Goal: Book appointment/travel/reservation

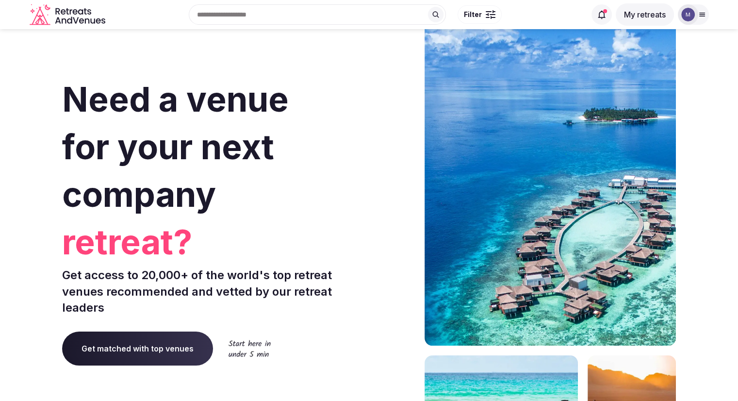
click at [645, 15] on button "My retreats" at bounding box center [645, 14] width 58 height 22
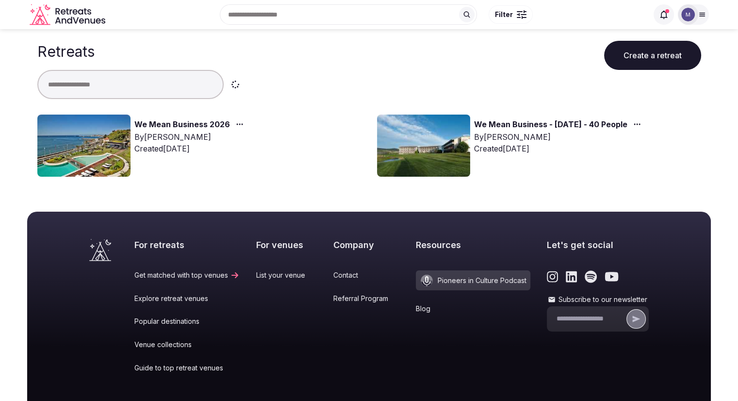
click at [87, 137] on img at bounding box center [83, 146] width 93 height 62
click at [153, 126] on link "We Mean Business 2026" at bounding box center [182, 124] width 96 height 13
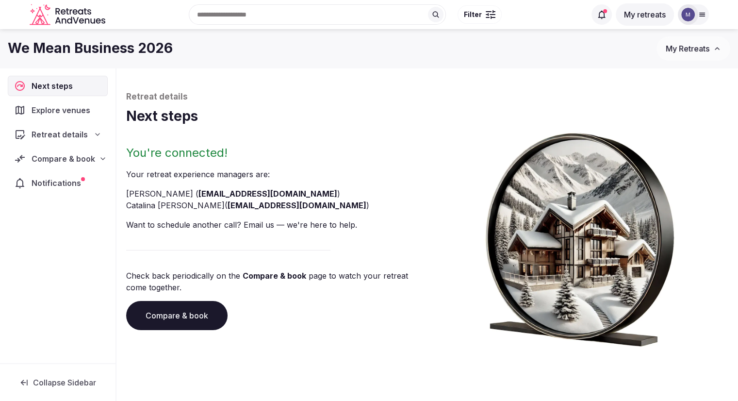
click at [65, 134] on span "Retreat details" at bounding box center [60, 135] width 56 height 12
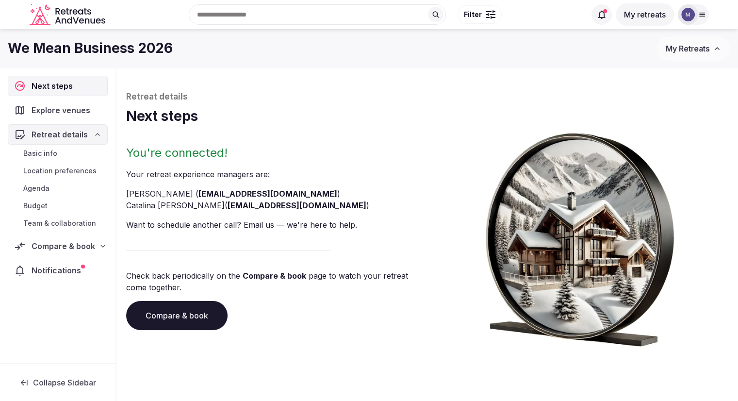
click at [64, 112] on span "Explore venues" at bounding box center [63, 110] width 63 height 12
click at [58, 110] on span "Explore venues" at bounding box center [63, 110] width 62 height 12
click at [19, 109] on icon at bounding box center [20, 110] width 12 height 12
click at [61, 105] on span "Explore venues" at bounding box center [63, 110] width 63 height 12
click at [91, 111] on span "Explore venues" at bounding box center [63, 110] width 63 height 12
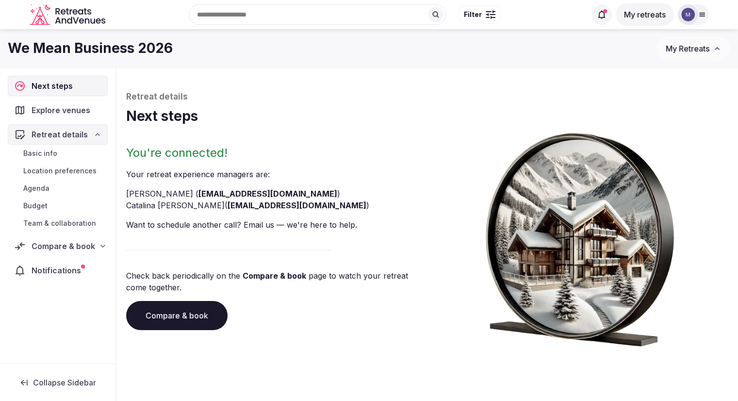
click at [75, 171] on span "Location preferences" at bounding box center [59, 171] width 73 height 10
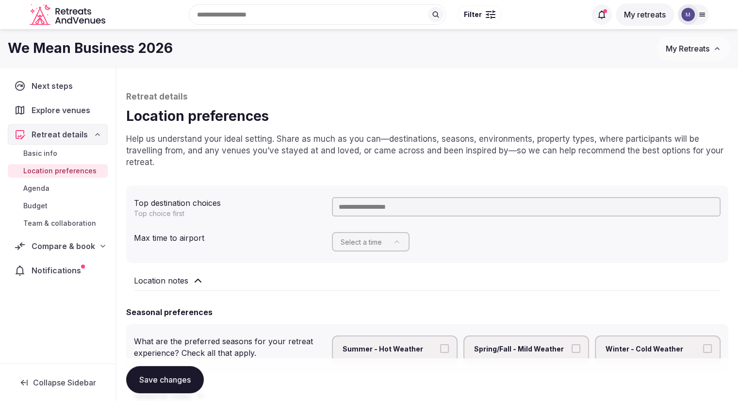
click at [64, 112] on span "Explore venues" at bounding box center [63, 110] width 63 height 12
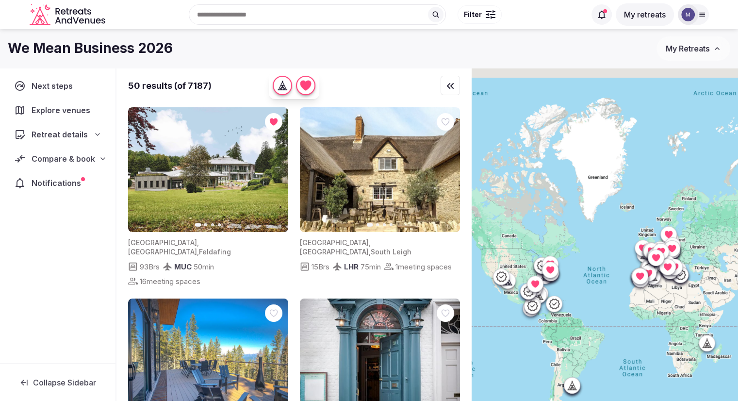
click at [86, 154] on span "Compare & book" at bounding box center [64, 159] width 64 height 12
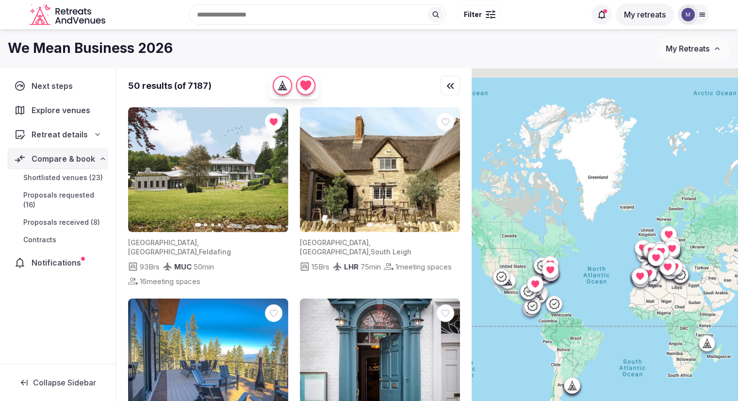
click at [76, 176] on span "Shortlisted venues (23)" at bounding box center [63, 178] width 80 height 10
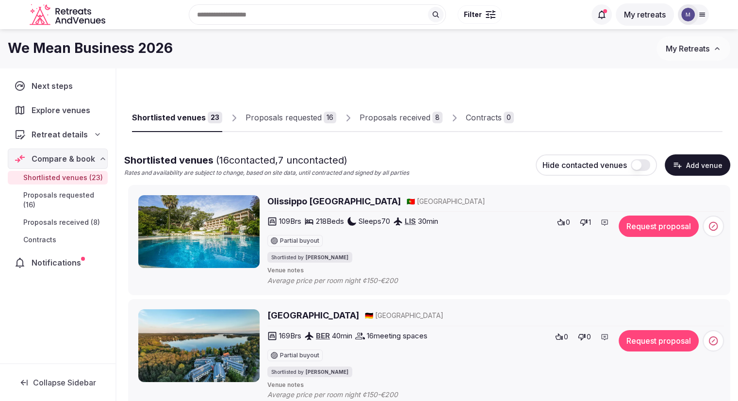
click at [72, 217] on span "Proposals received (8)" at bounding box center [61, 222] width 77 height 10
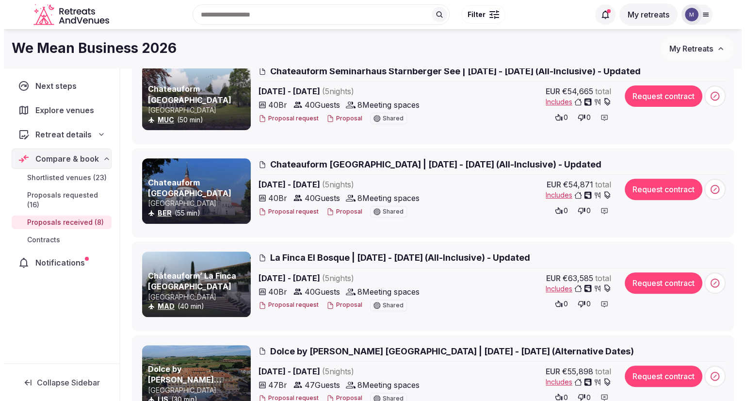
scroll to position [243, 0]
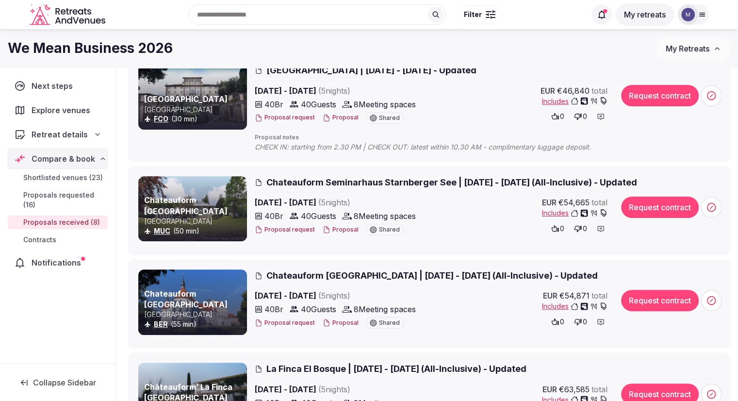
click at [200, 205] on h3 "Chateauform [GEOGRAPHIC_DATA]" at bounding box center [194, 206] width 101 height 22
click at [169, 204] on h3 "Chateauform [GEOGRAPHIC_DATA]" at bounding box center [194, 206] width 101 height 22
click at [302, 181] on span "Chateauform Seminarhaus Starnberger See | [DATE] - [DATE] (All-Inclusive) - Upd…" at bounding box center [451, 182] width 371 height 12
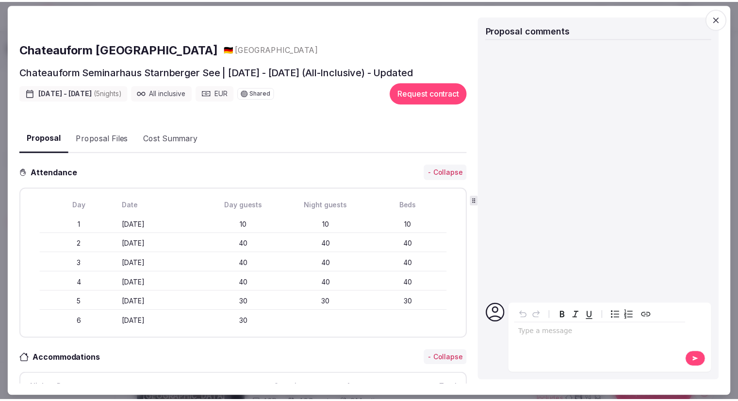
scroll to position [0, 0]
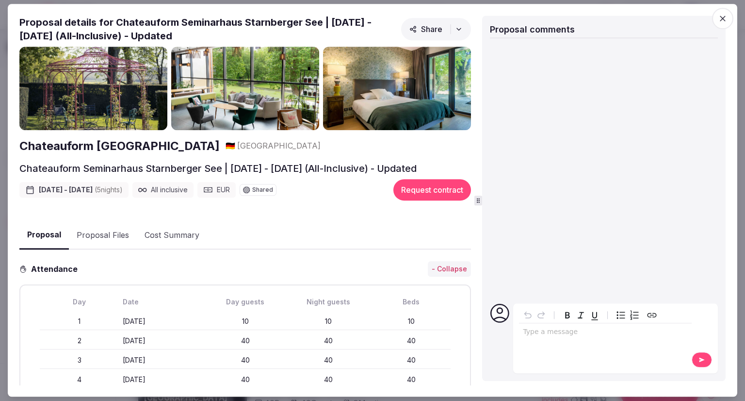
click at [722, 14] on icon "button" at bounding box center [723, 19] width 10 height 10
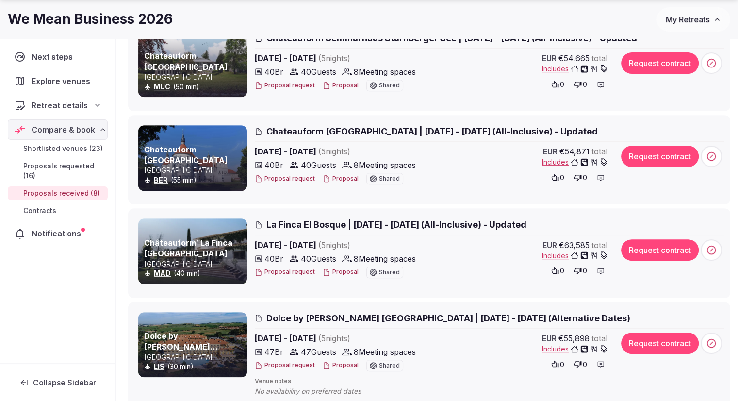
scroll to position [437, 0]
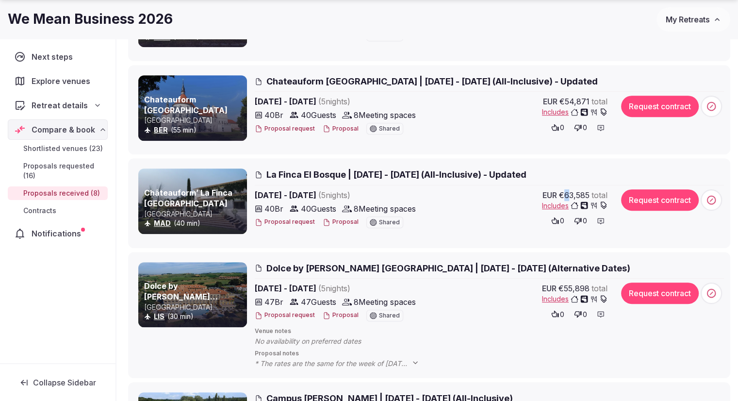
click at [576, 190] on span "€63,585" at bounding box center [574, 195] width 31 height 12
click at [605, 190] on div "EUR €63,585 total" at bounding box center [574, 195] width 65 height 12
click at [606, 190] on span "total" at bounding box center [599, 195] width 16 height 12
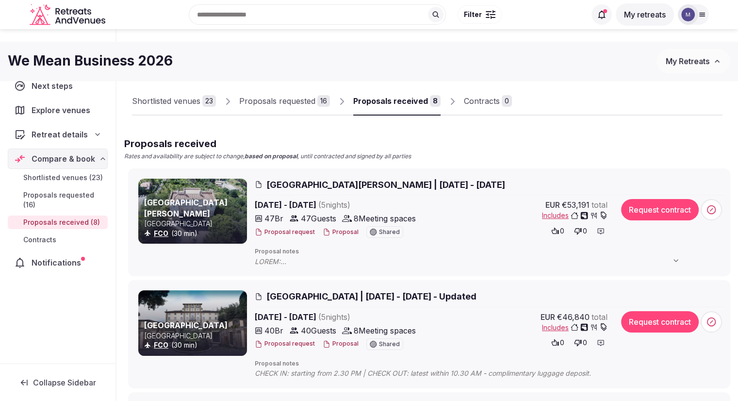
scroll to position [0, 0]
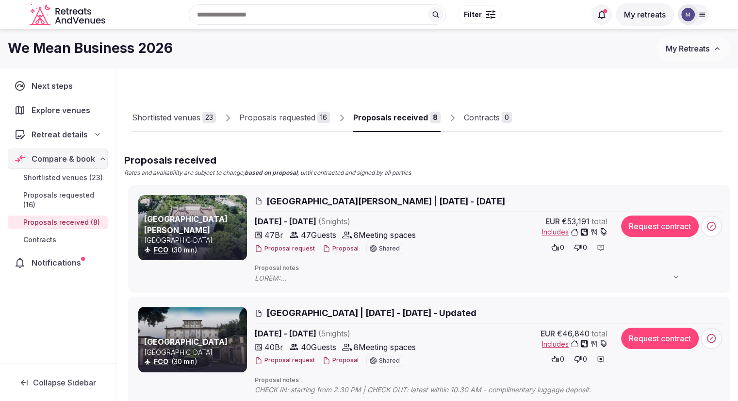
click at [274, 120] on div "Proposals requested" at bounding box center [277, 118] width 76 height 12
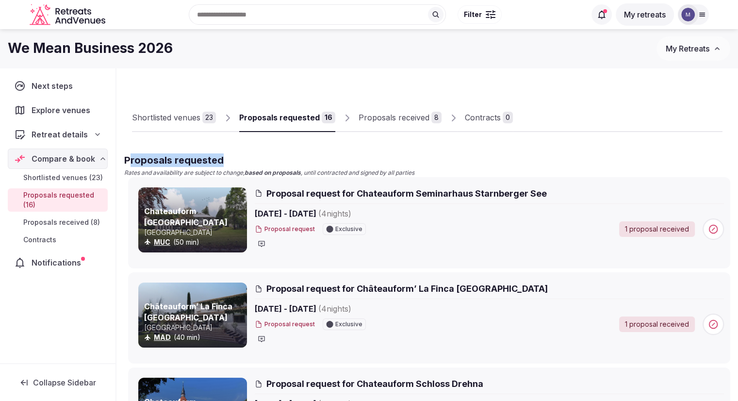
drag, startPoint x: 309, startPoint y: 158, endPoint x: 132, endPoint y: 155, distance: 176.7
